Goal: Task Accomplishment & Management: Manage account settings

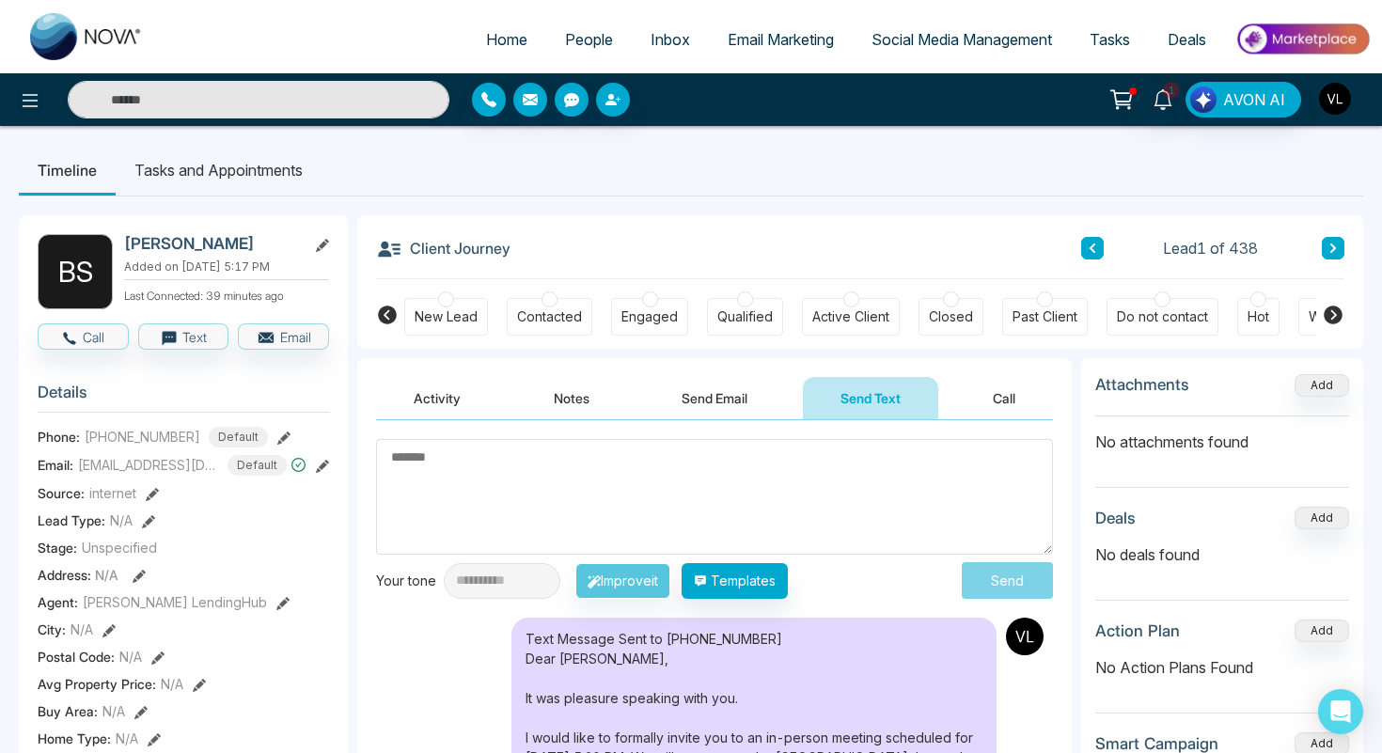
click at [1334, 97] on img "button" at bounding box center [1335, 99] width 32 height 32
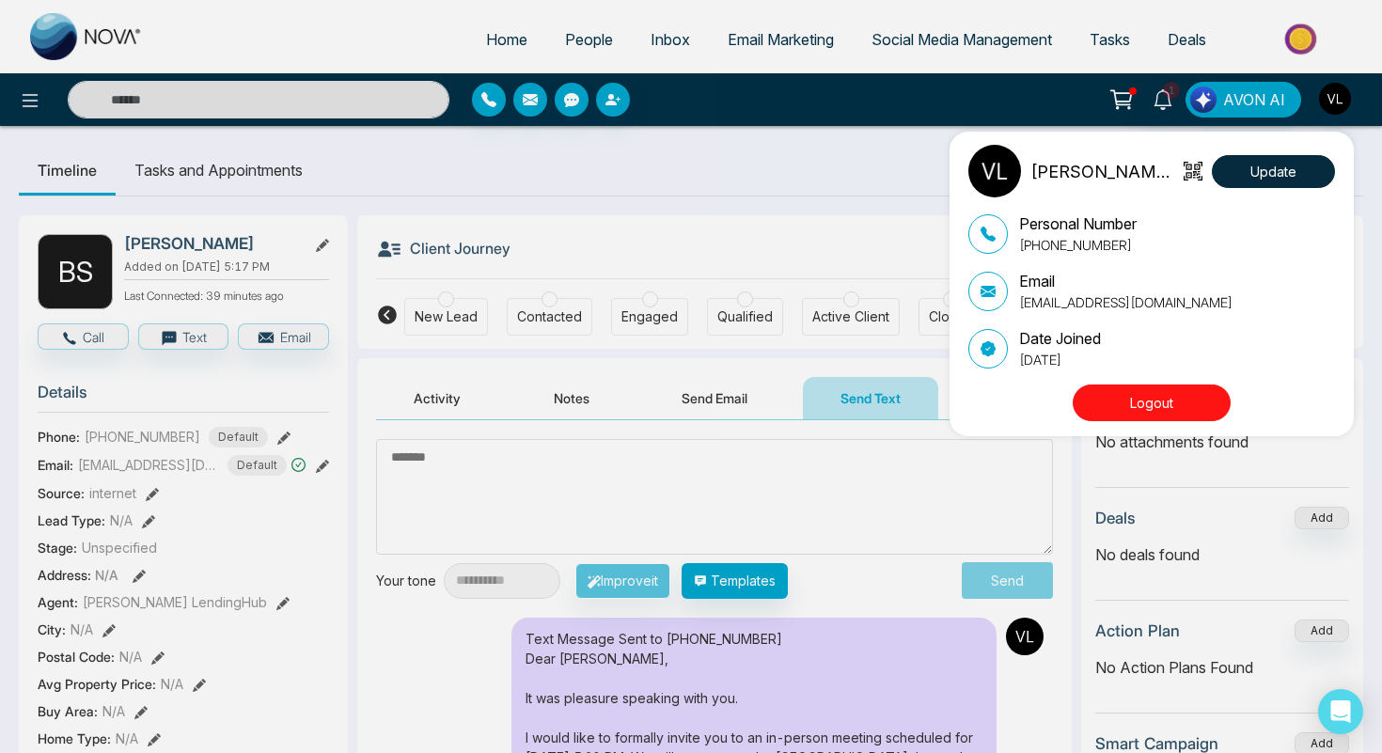
click at [838, 238] on div "[PERSON_NAME] LendingHub Update Personal Number [PHONE_NUMBER] Email [EMAIL_ADD…" at bounding box center [691, 376] width 1382 height 753
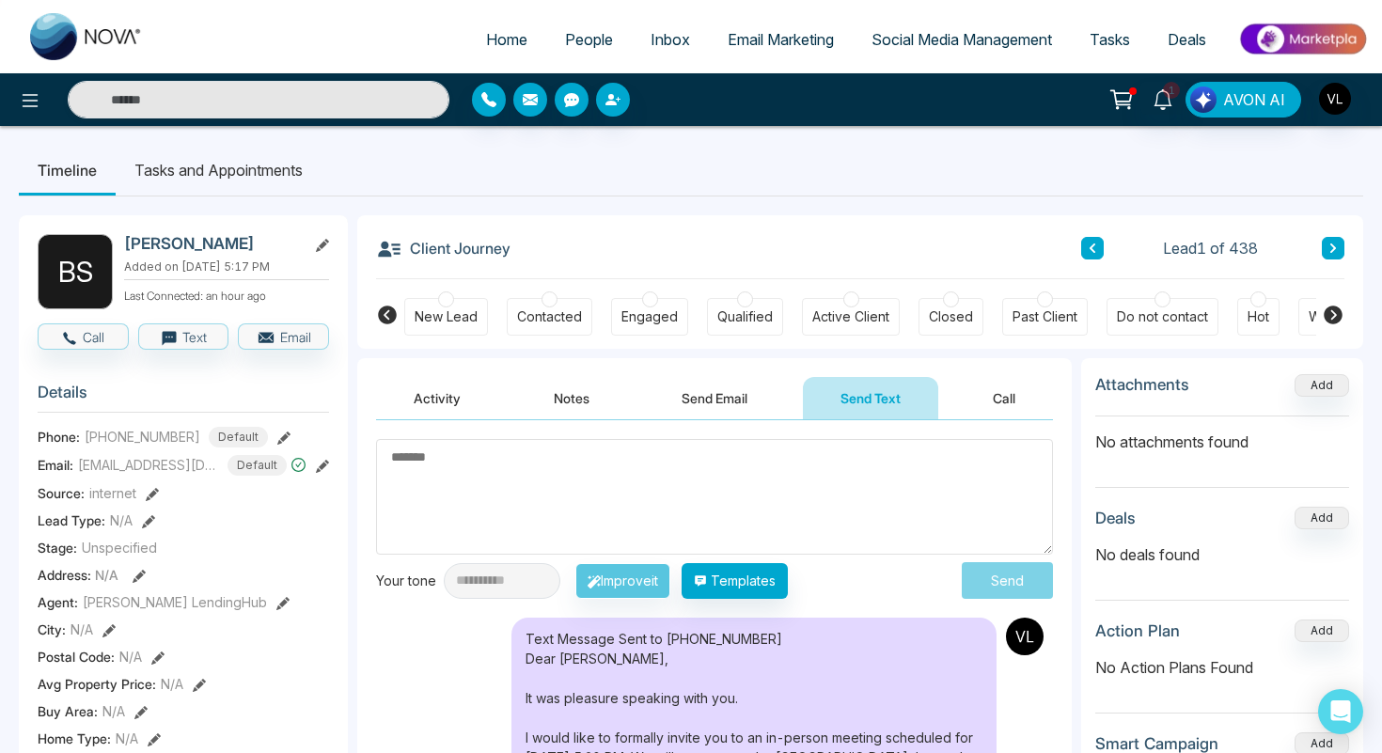
click at [570, 47] on span "People" at bounding box center [589, 39] width 48 height 19
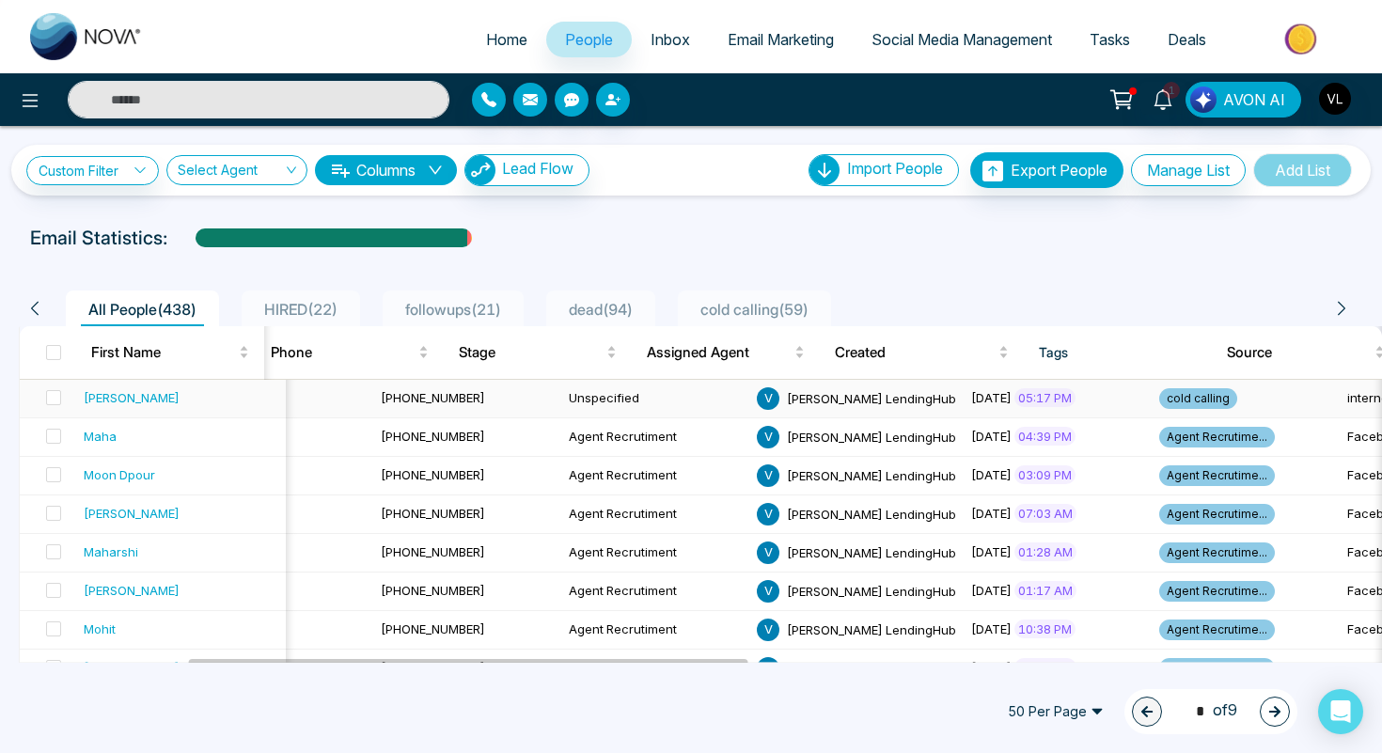
scroll to position [0, 465]
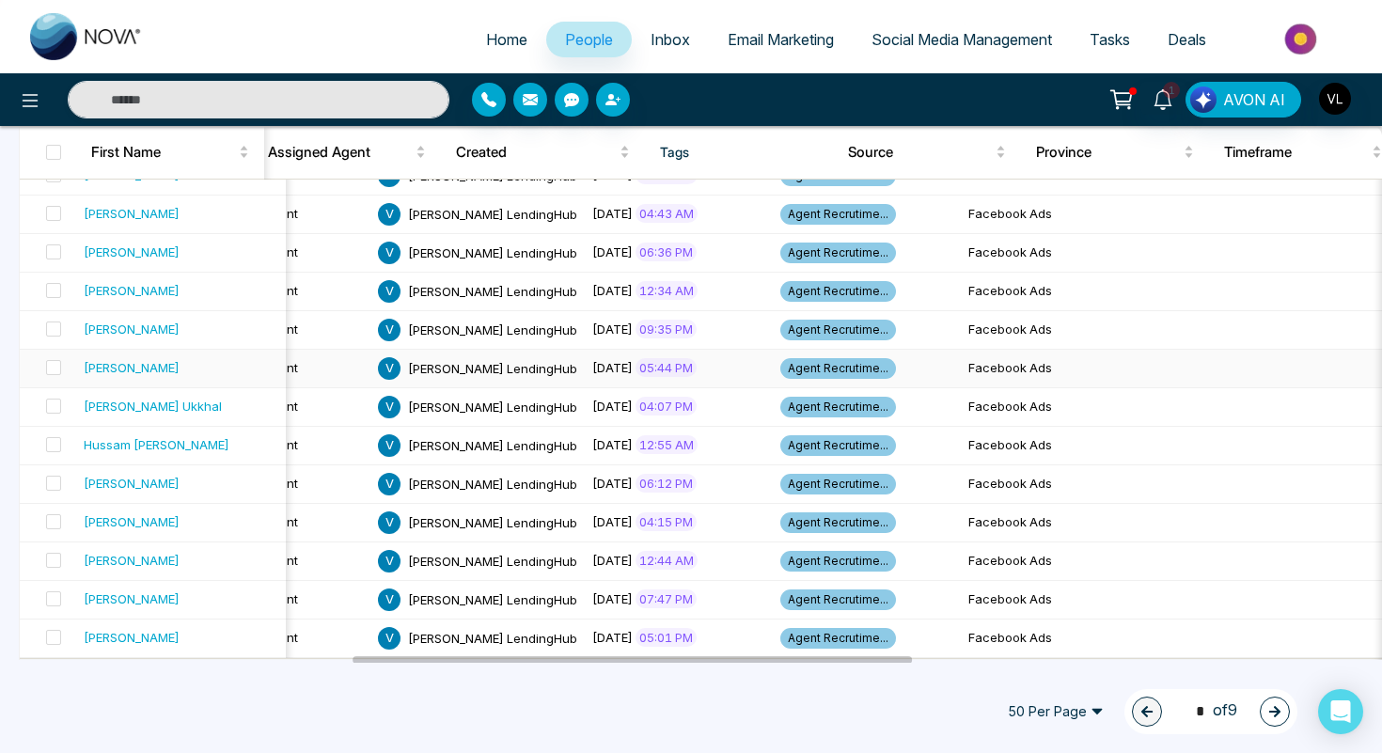
click at [773, 386] on td "Agent Recrutime..." at bounding box center [867, 369] width 188 height 39
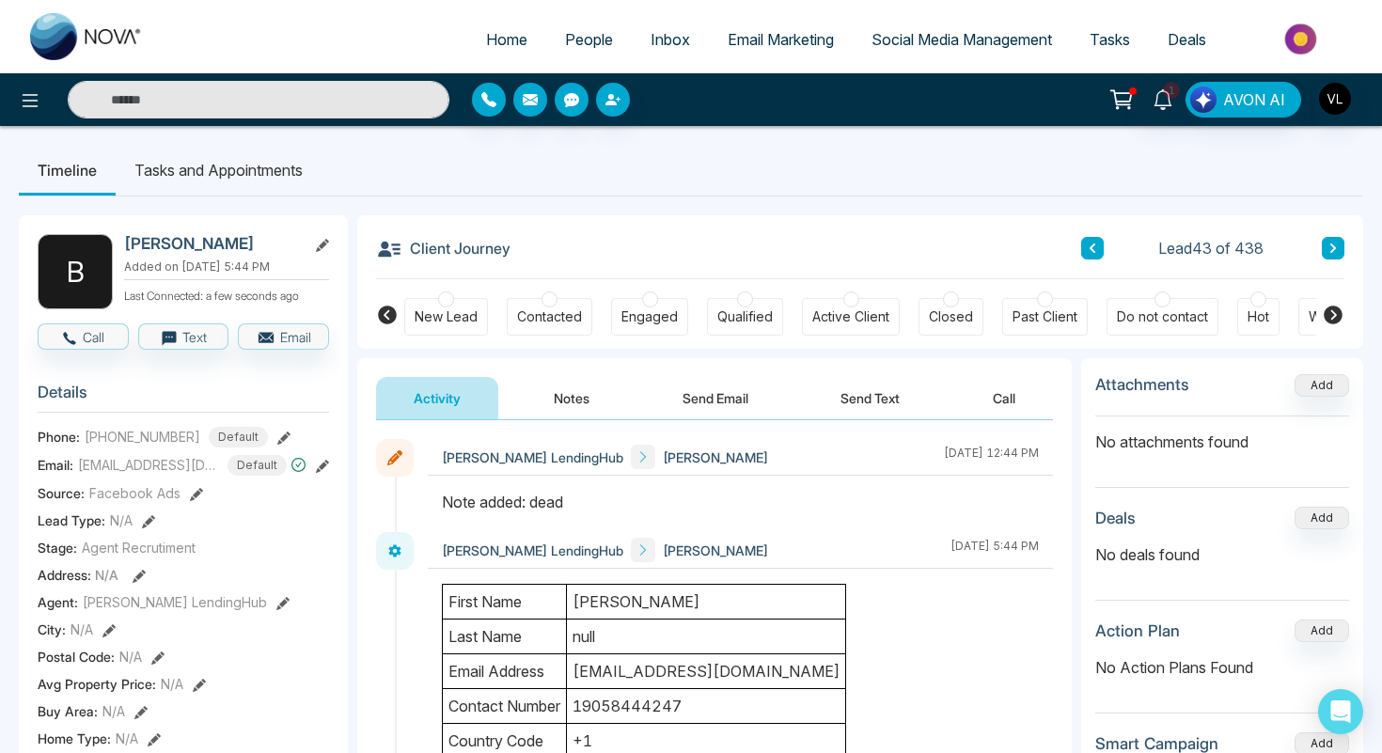
click at [669, 386] on button "Send Email" at bounding box center [715, 398] width 141 height 42
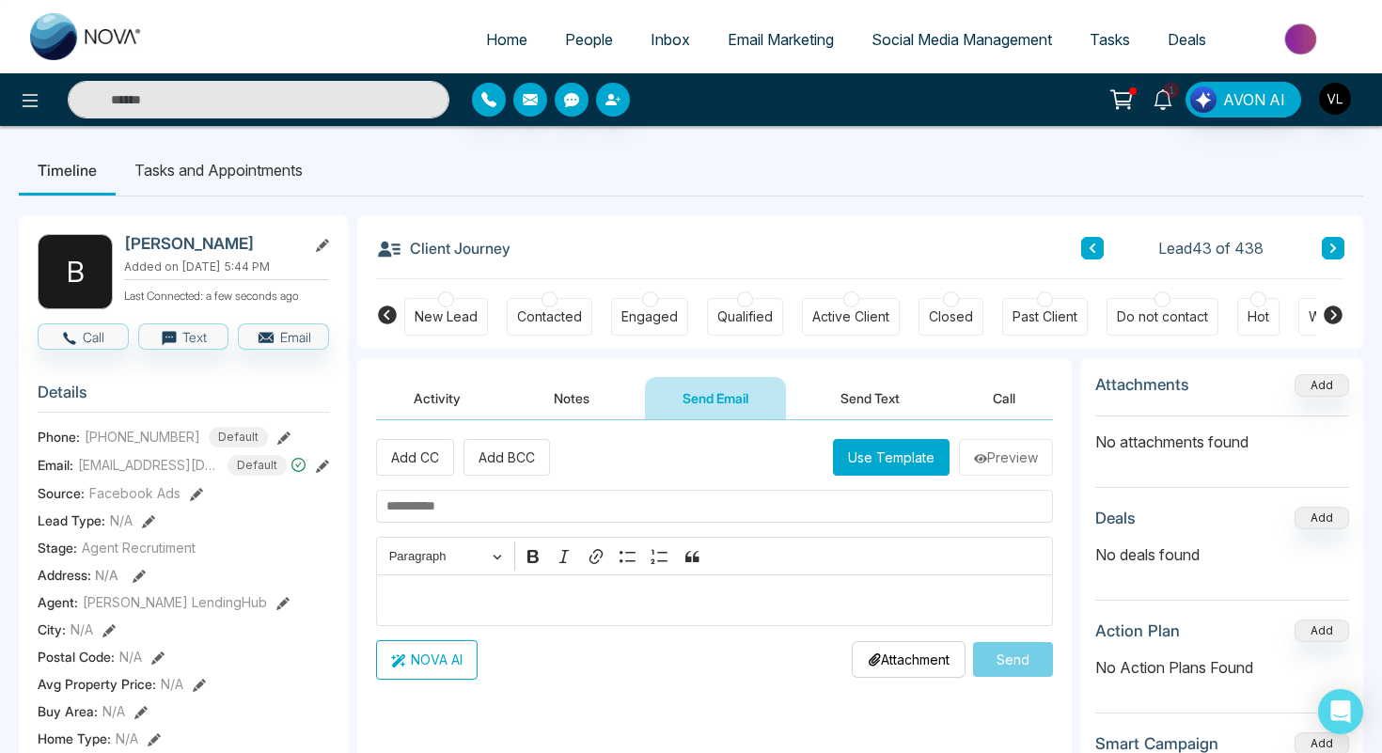
click at [1162, 110] on link "1" at bounding box center [1163, 98] width 45 height 33
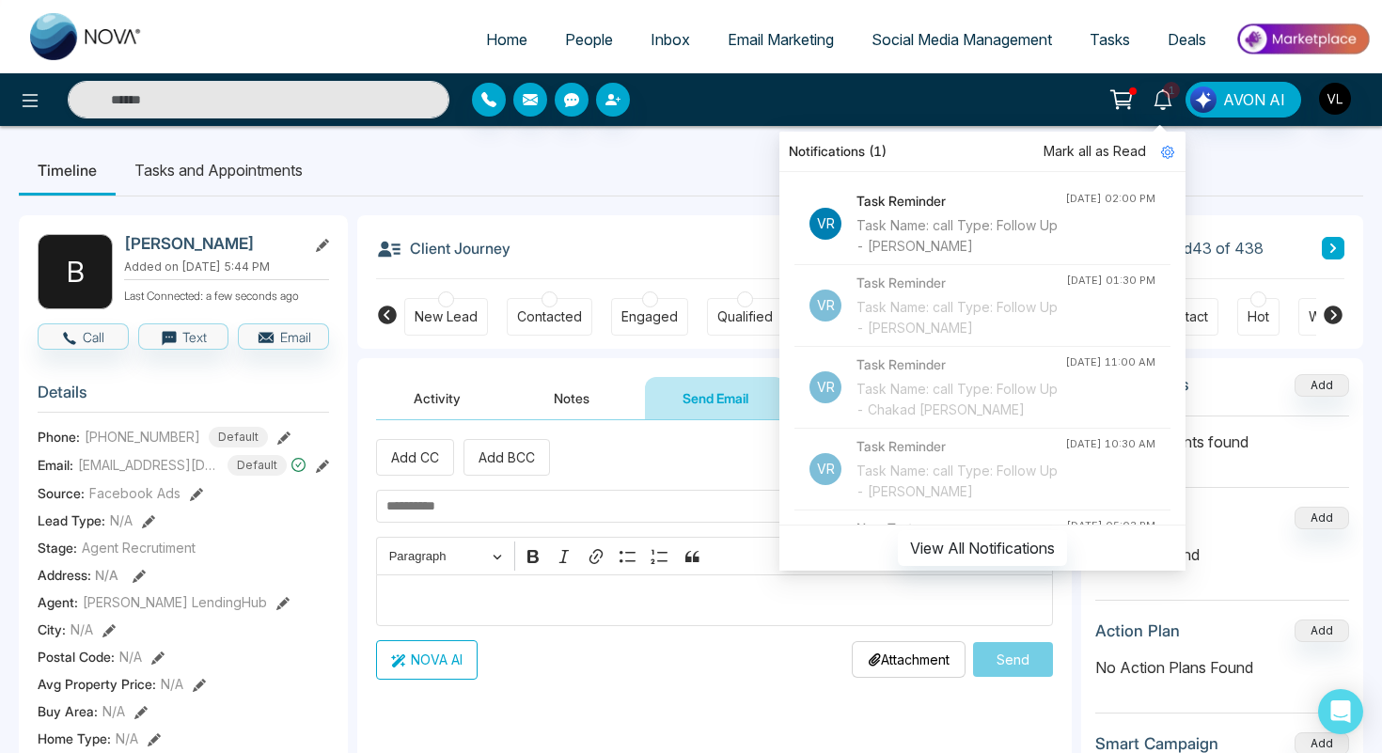
click at [963, 217] on div "Task Name: call Type: Follow Up - [PERSON_NAME]" at bounding box center [961, 235] width 209 height 41
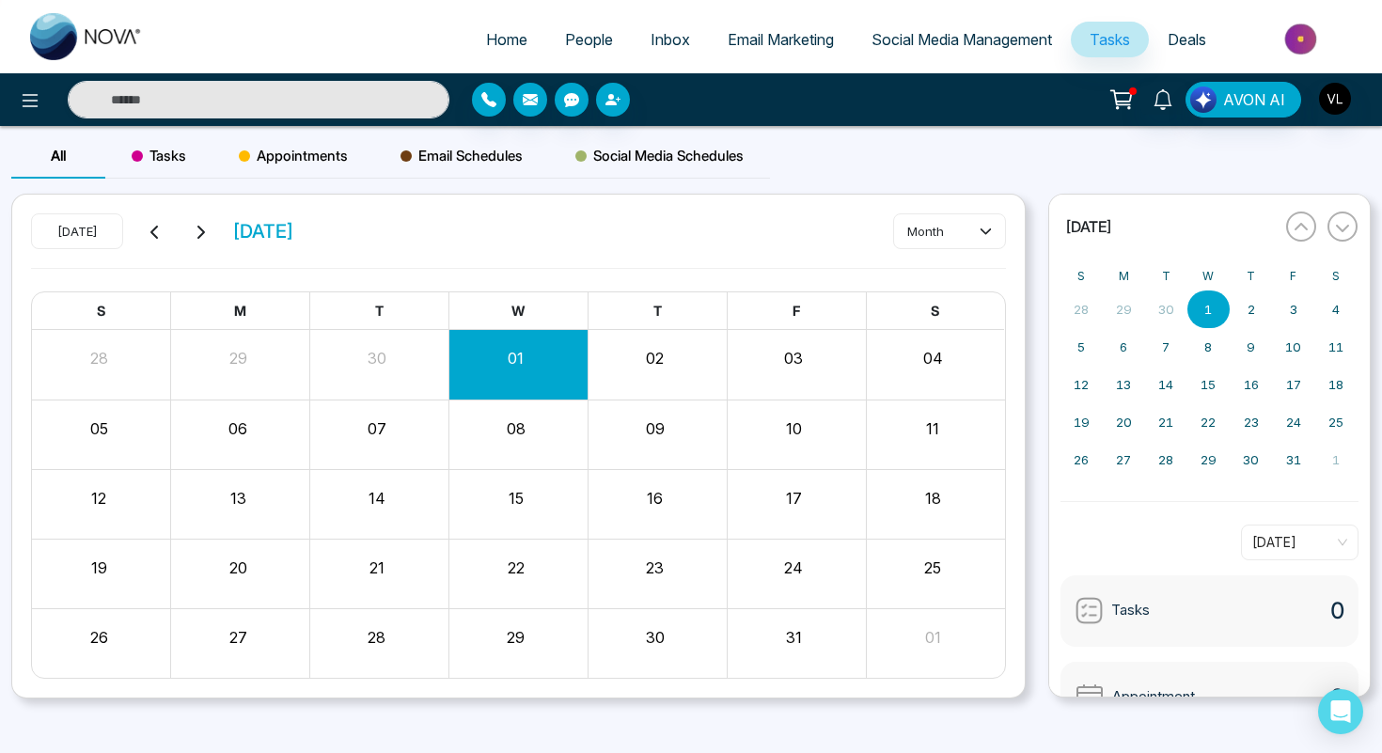
click at [255, 123] on div "AVON AI" at bounding box center [691, 99] width 1382 height 53
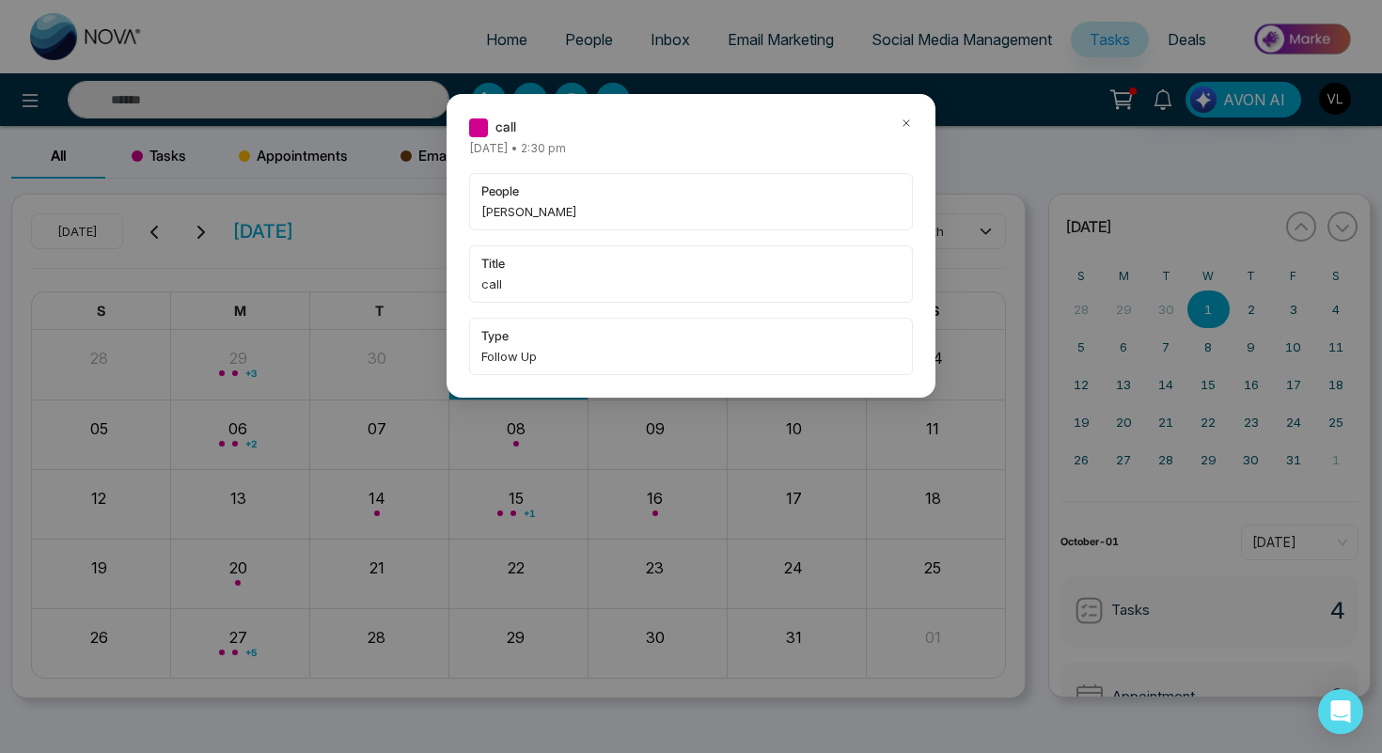
click at [905, 115] on div "call [DATE] • 2:30 pm people [PERSON_NAME] title call type Follow Up" at bounding box center [691, 246] width 489 height 304
click at [906, 124] on icon at bounding box center [906, 123] width 13 height 13
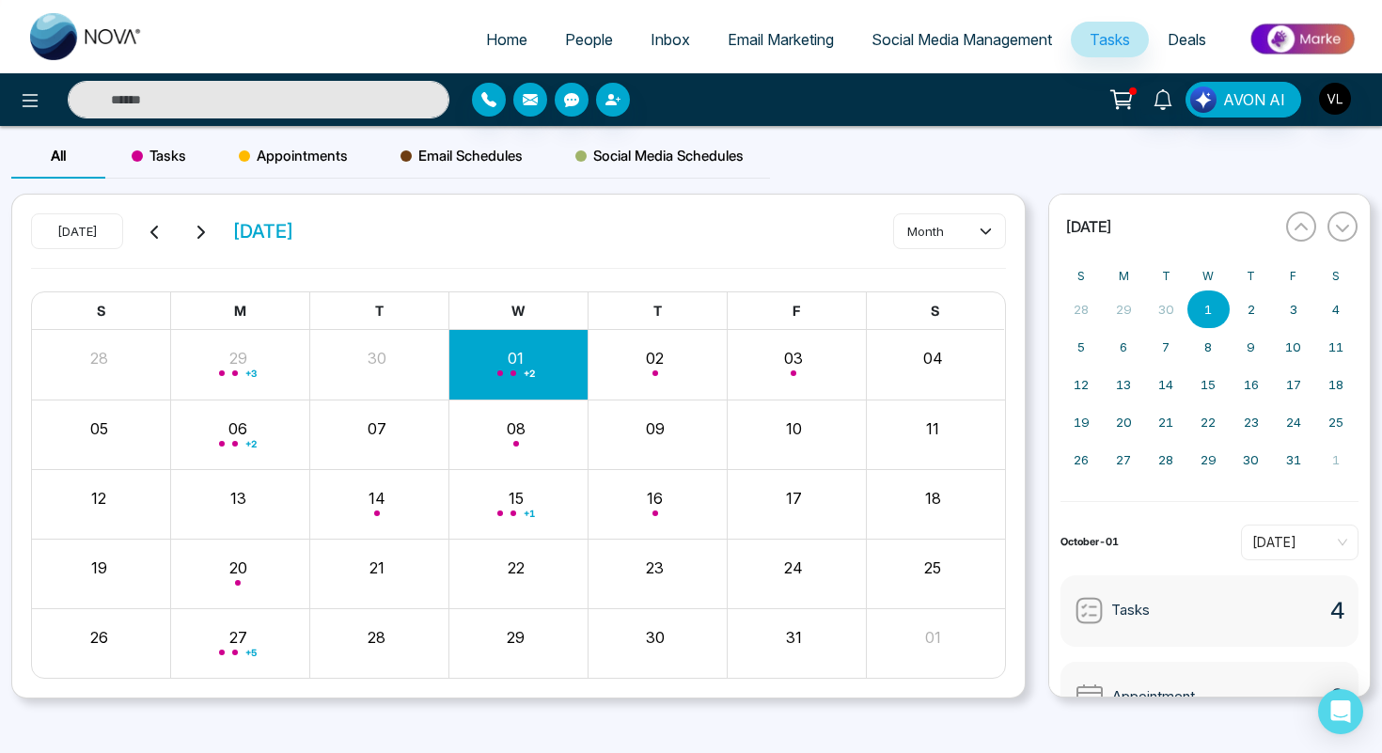
click at [134, 109] on input "text" at bounding box center [259, 100] width 382 height 38
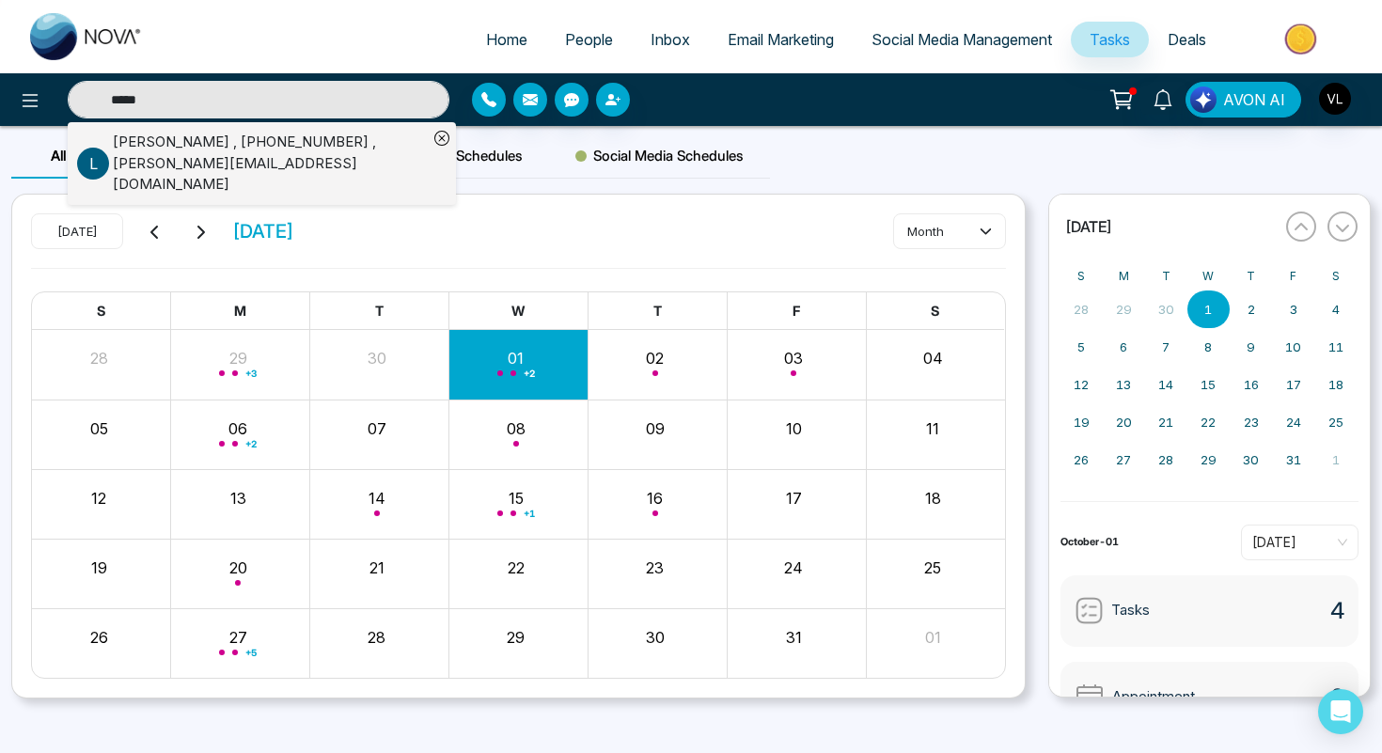
type input "*****"
click at [105, 156] on p "L" at bounding box center [93, 164] width 32 height 32
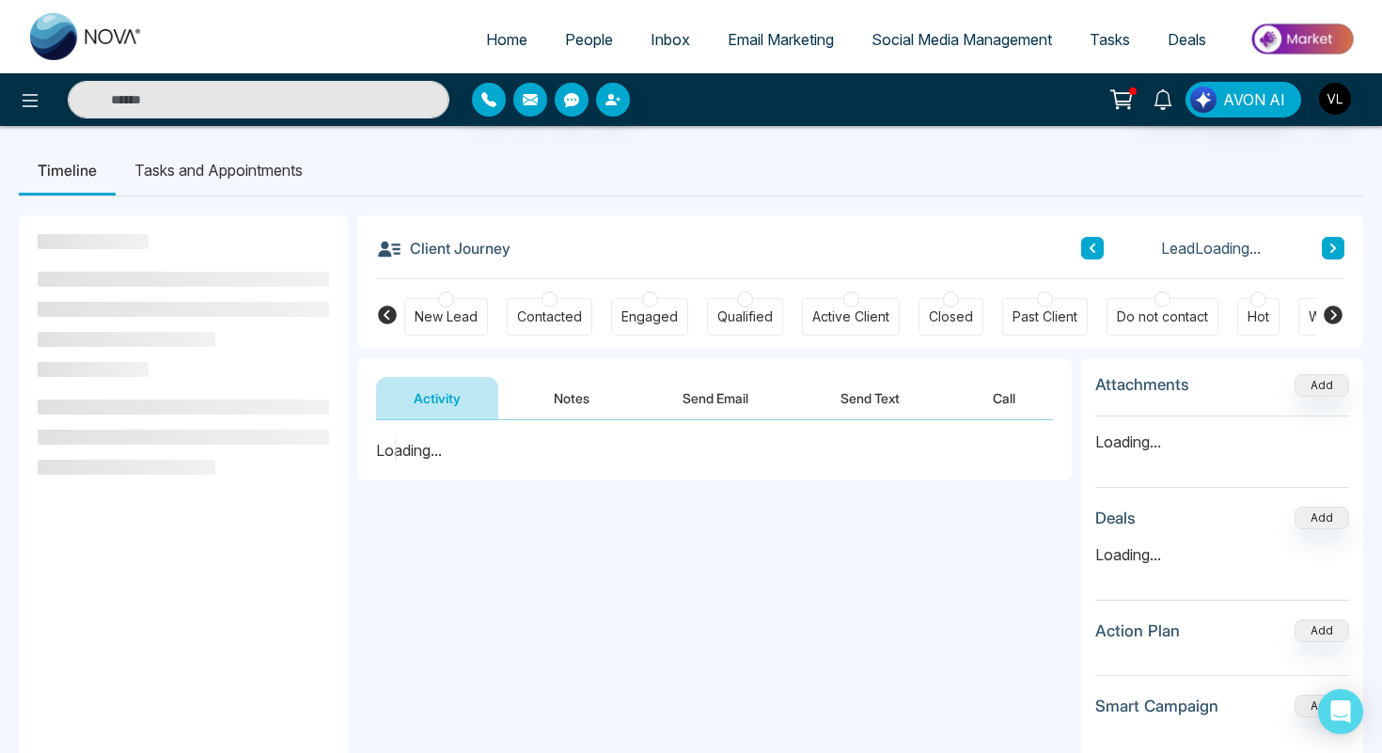
click at [559, 403] on button "Notes" at bounding box center [571, 398] width 111 height 42
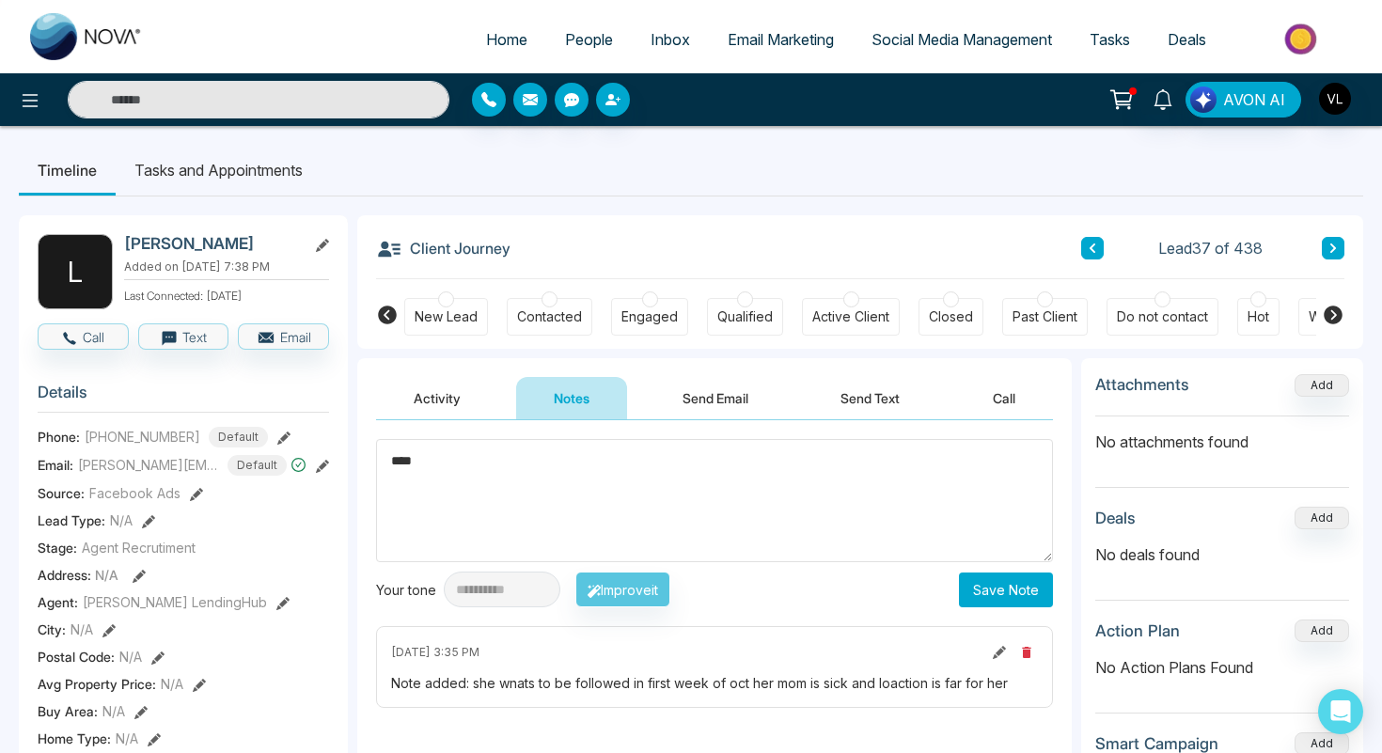
type textarea "****"
click at [1018, 599] on button "Save Note" at bounding box center [1006, 590] width 94 height 35
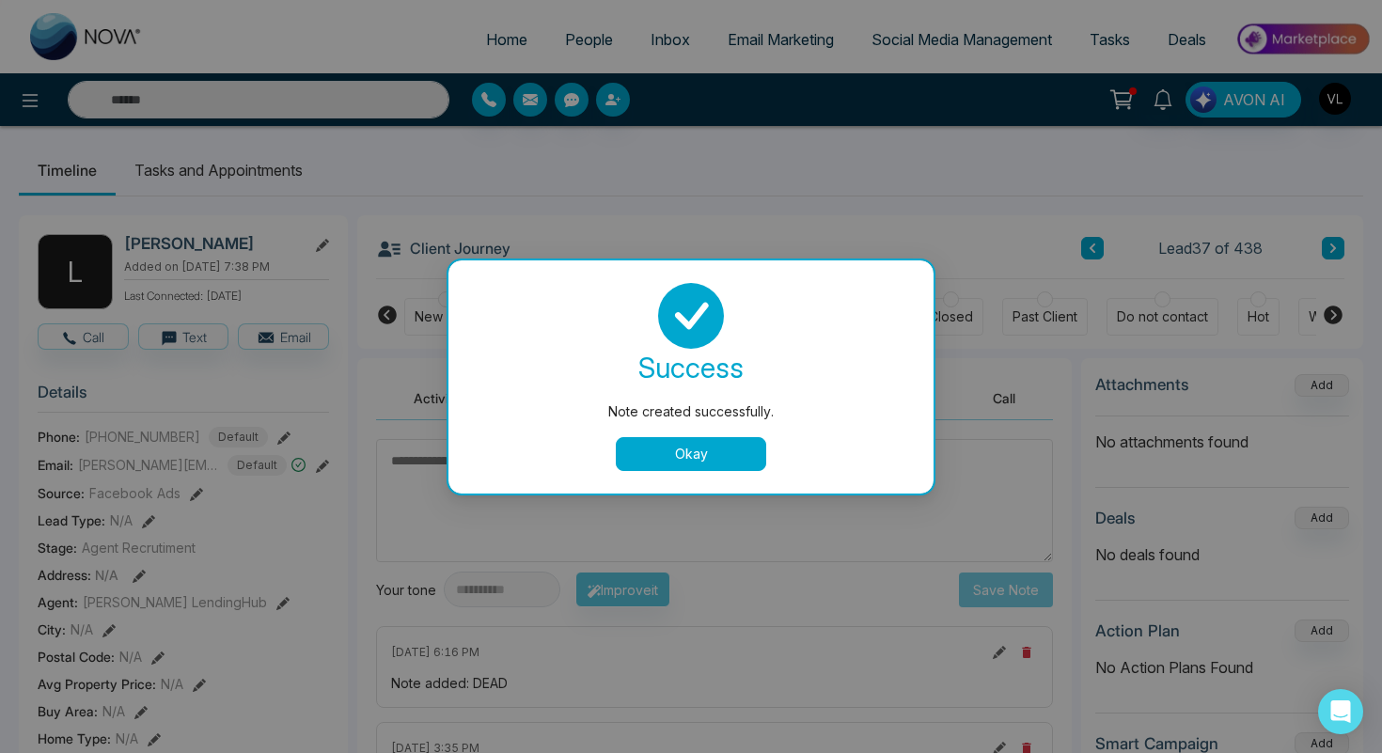
click at [636, 460] on button "Okay" at bounding box center [691, 454] width 150 height 34
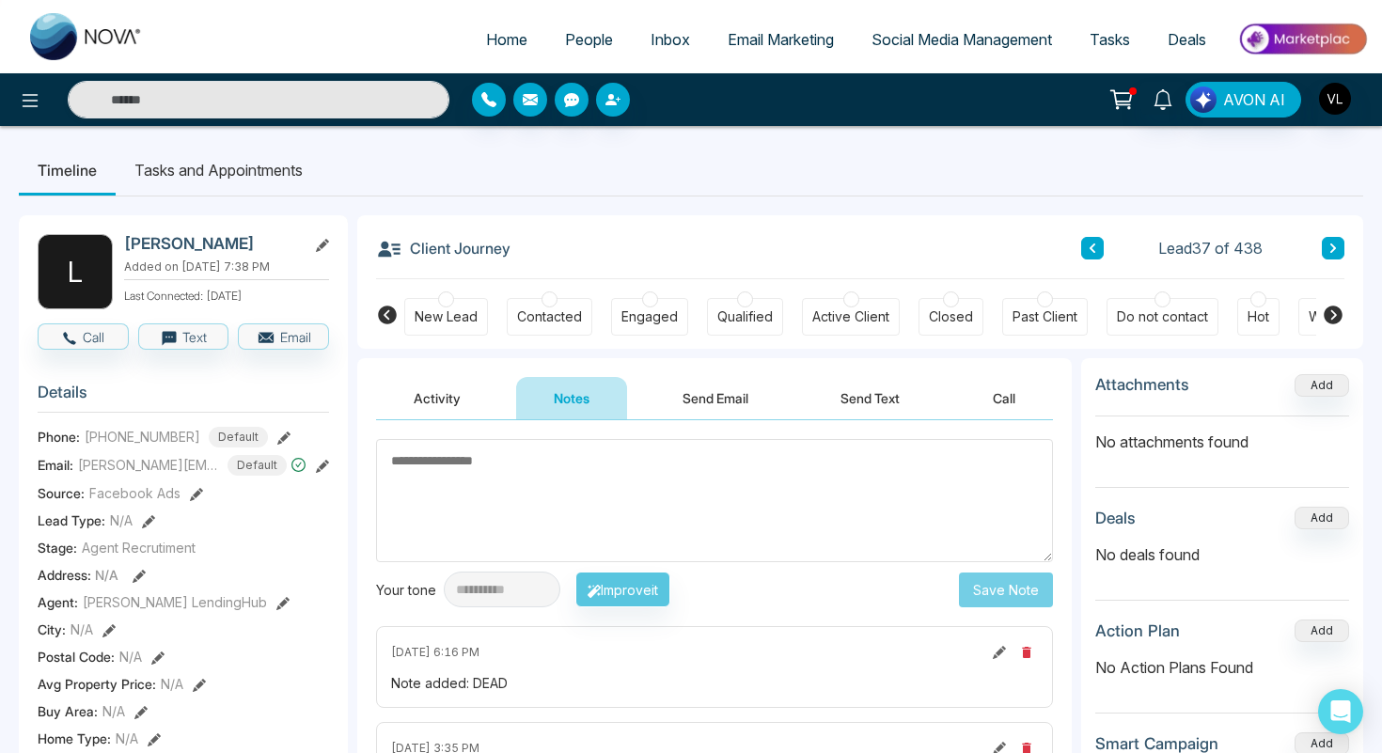
click at [512, 492] on textarea at bounding box center [714, 500] width 677 height 123
